Goal: Find specific page/section: Find specific page/section

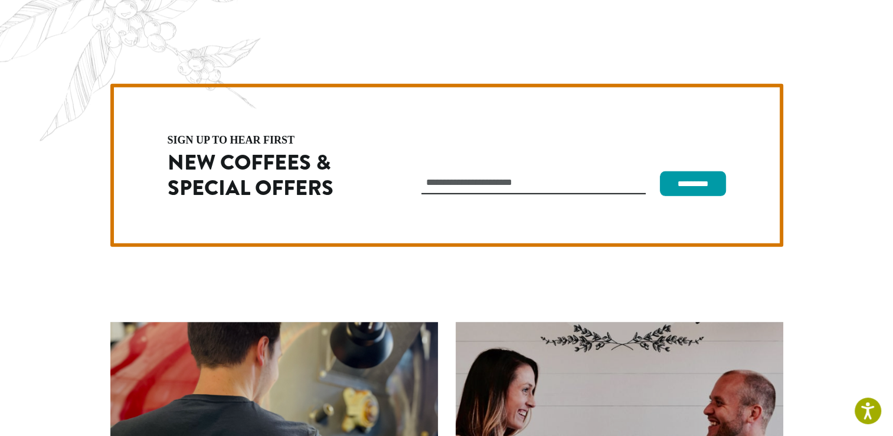
scroll to position [3335, 0]
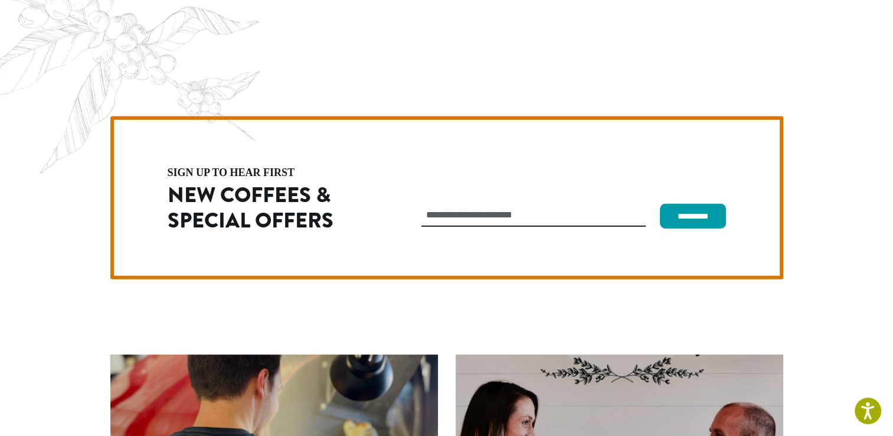
scroll to position [3335, 0]
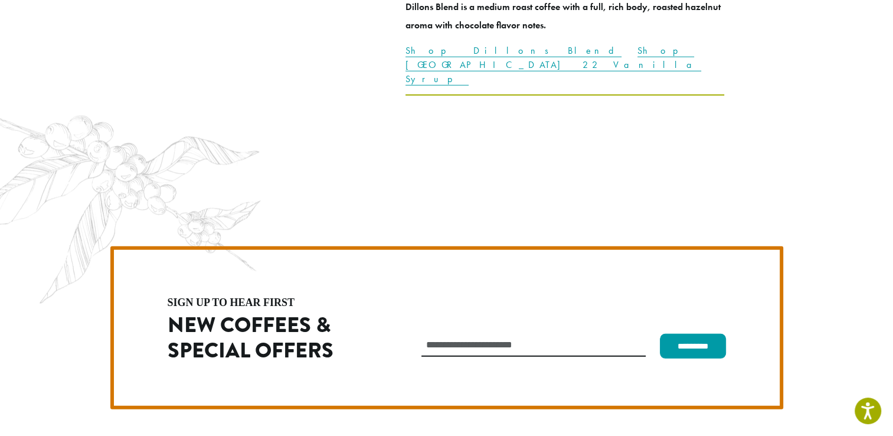
scroll to position [3335, 0]
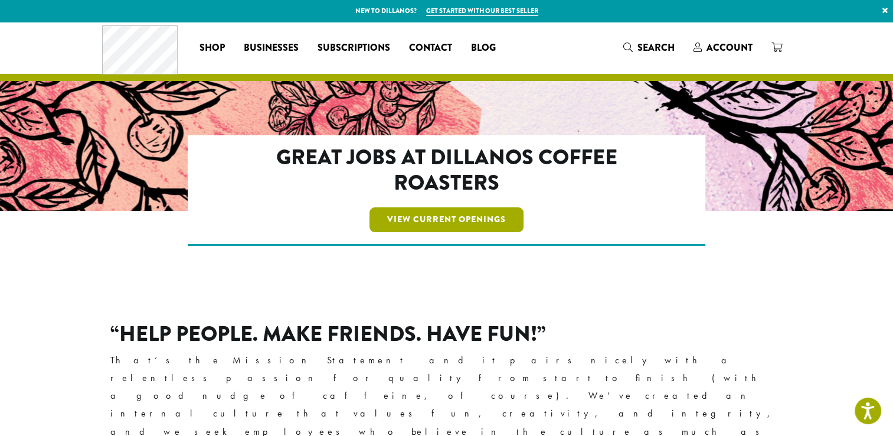
click at [490, 225] on link "View Current Openings" at bounding box center [447, 219] width 154 height 25
